Goal: Task Accomplishment & Management: Use online tool/utility

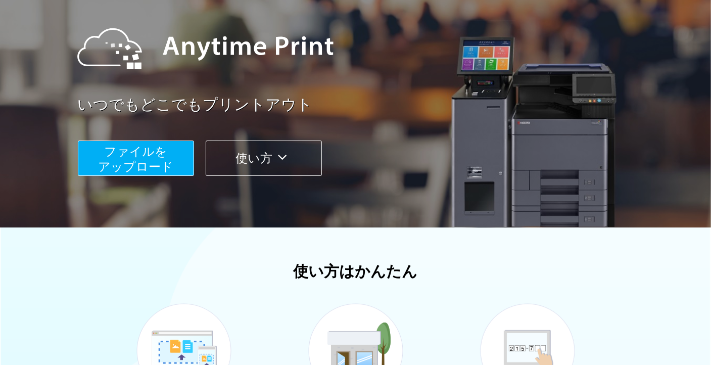
scroll to position [151, 0]
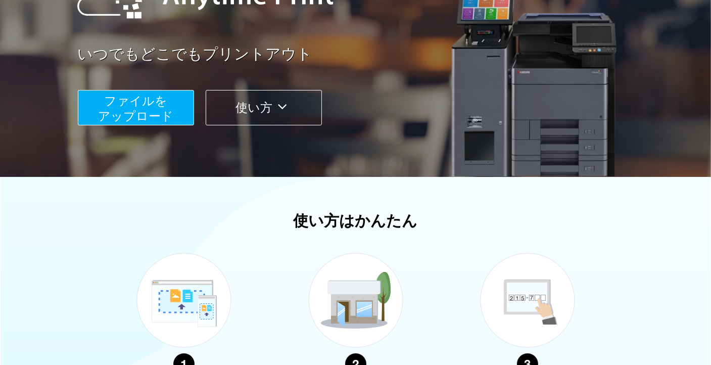
click at [257, 113] on button "使い方" at bounding box center [264, 107] width 116 height 35
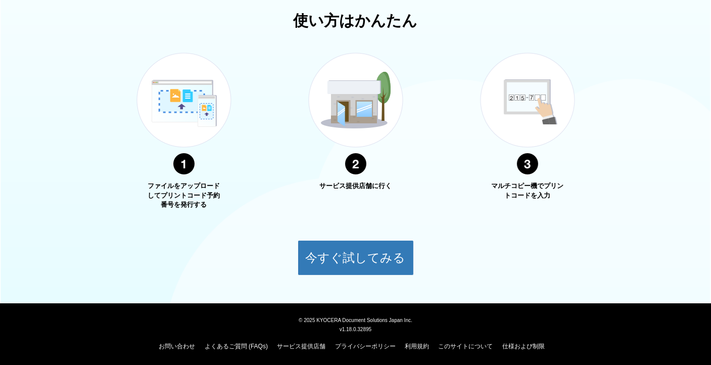
scroll to position [352, 0]
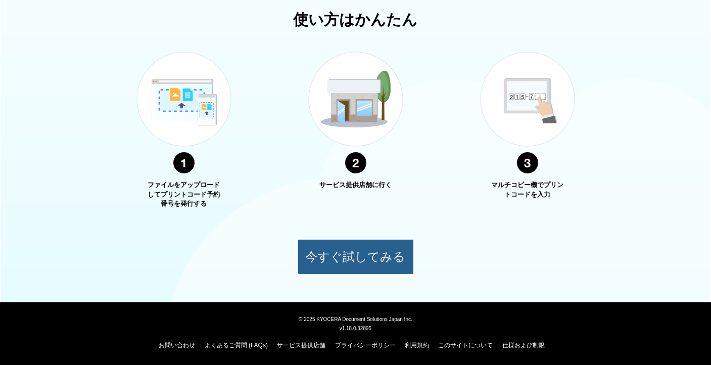
click at [353, 250] on button "今すぐ試してみる" at bounding box center [355, 256] width 116 height 35
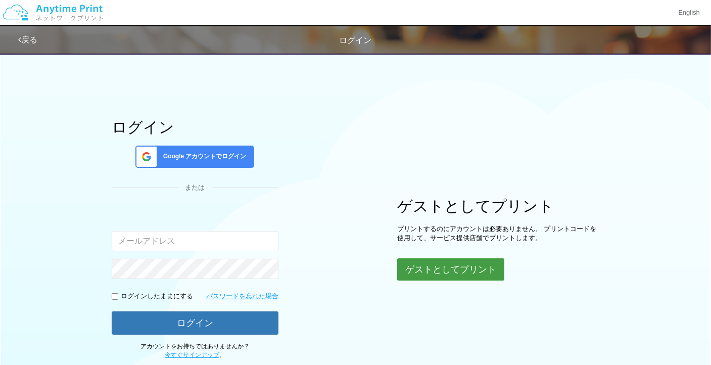
click at [477, 271] on button "ゲストとしてプリント" at bounding box center [450, 269] width 107 height 22
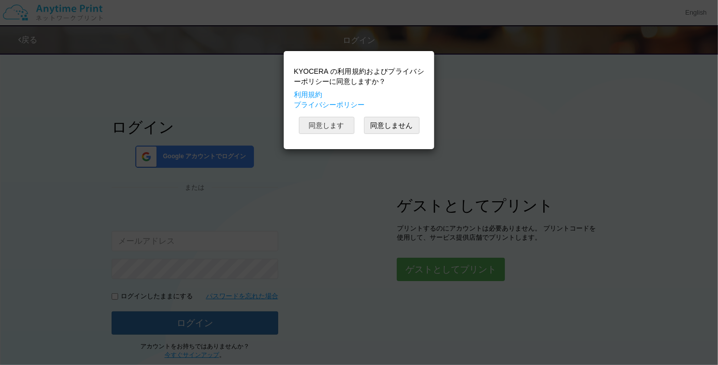
click at [345, 126] on button "同意します" at bounding box center [327, 125] width 56 height 17
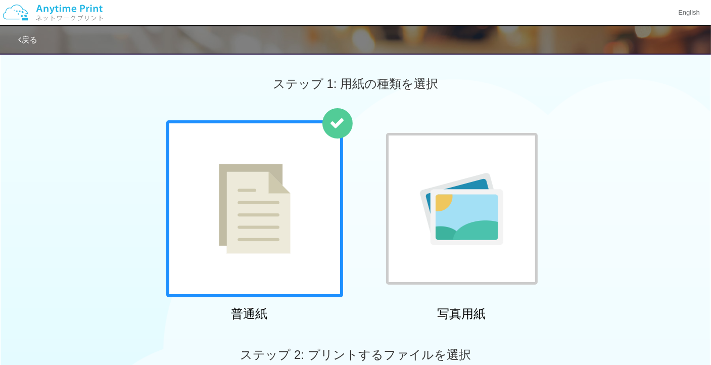
click at [273, 223] on img at bounding box center [255, 209] width 72 height 90
drag, startPoint x: 79, startPoint y: 140, endPoint x: 80, endPoint y: 128, distance: 12.7
click at [79, 138] on div "普通紙 写真用紙" at bounding box center [355, 222] width 711 height 205
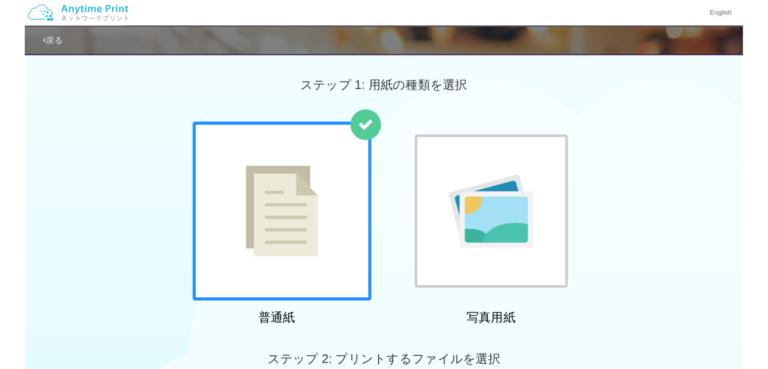
scroll to position [151, 0]
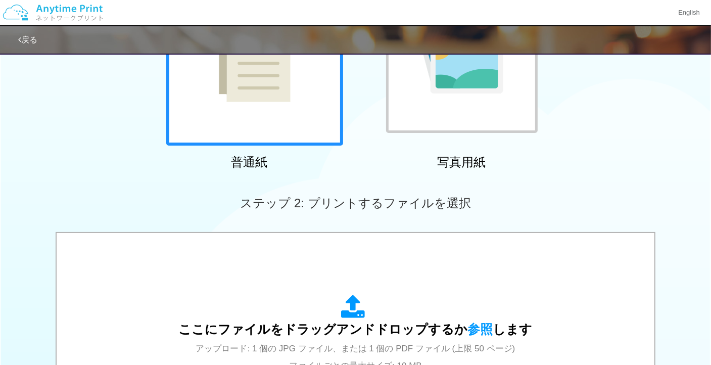
click at [6, 105] on div "普通紙 写真用紙" at bounding box center [355, 71] width 711 height 205
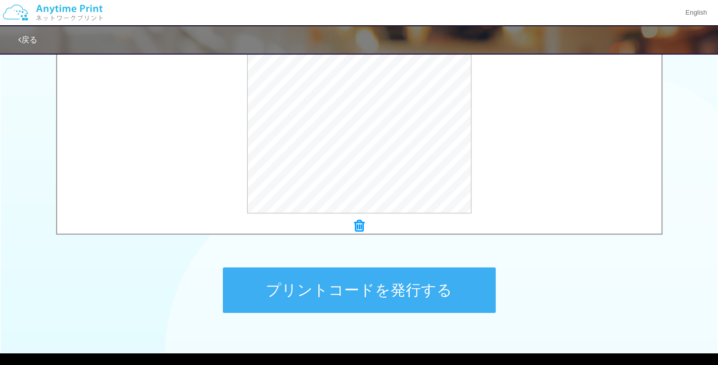
scroll to position [403, 0]
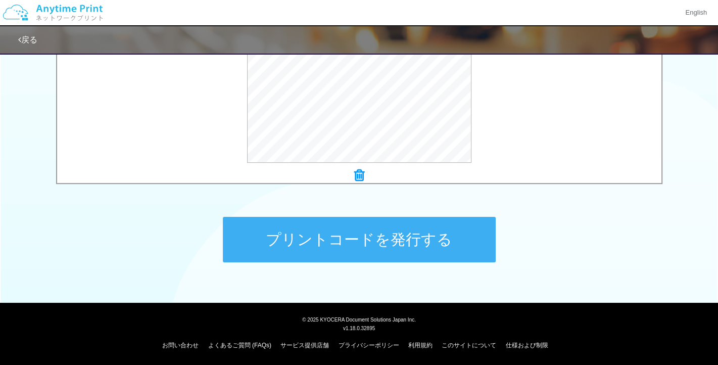
click at [387, 242] on button "プリントコードを発行する" at bounding box center [359, 239] width 273 height 45
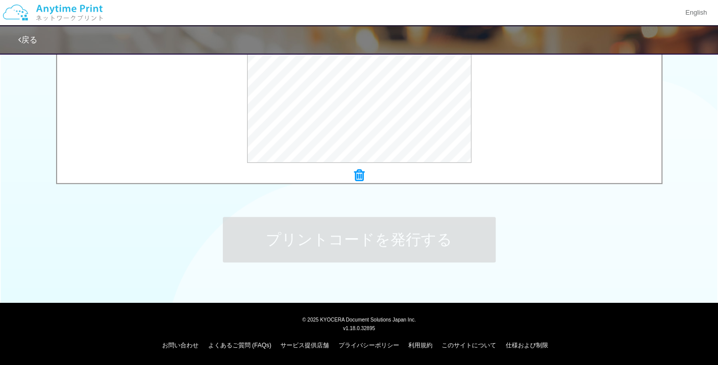
scroll to position [0, 0]
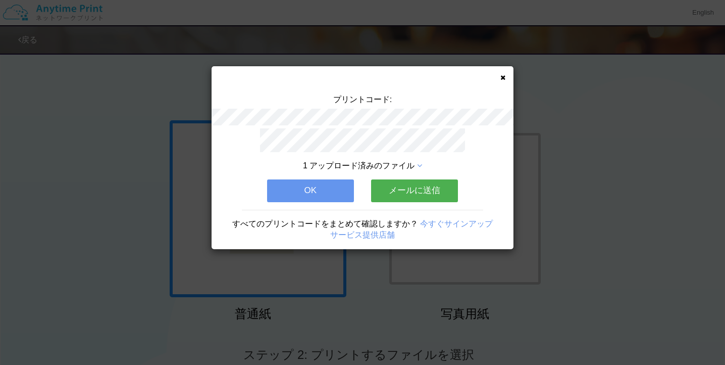
click at [422, 162] on icon at bounding box center [419, 166] width 5 height 8
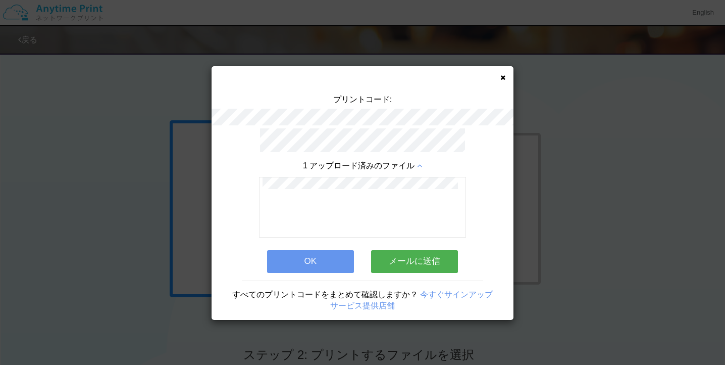
click at [420, 162] on icon at bounding box center [419, 166] width 5 height 8
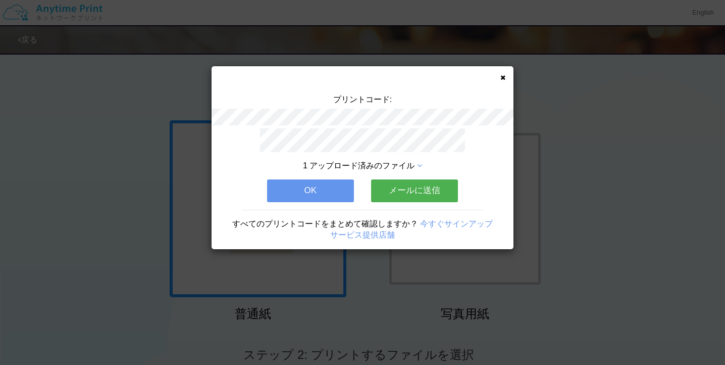
click at [501, 76] on icon at bounding box center [502, 77] width 5 height 7
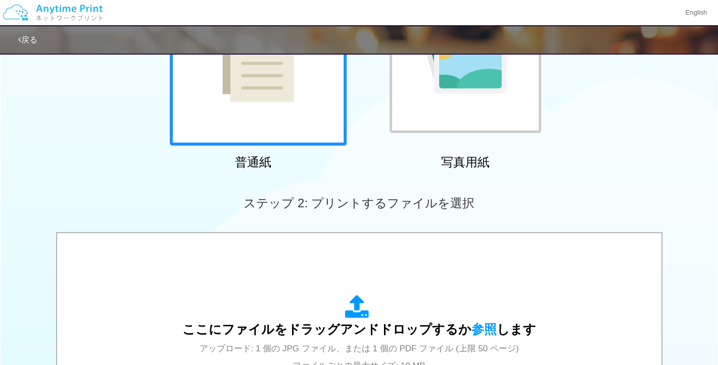
scroll to position [101, 0]
